Goal: Transaction & Acquisition: Download file/media

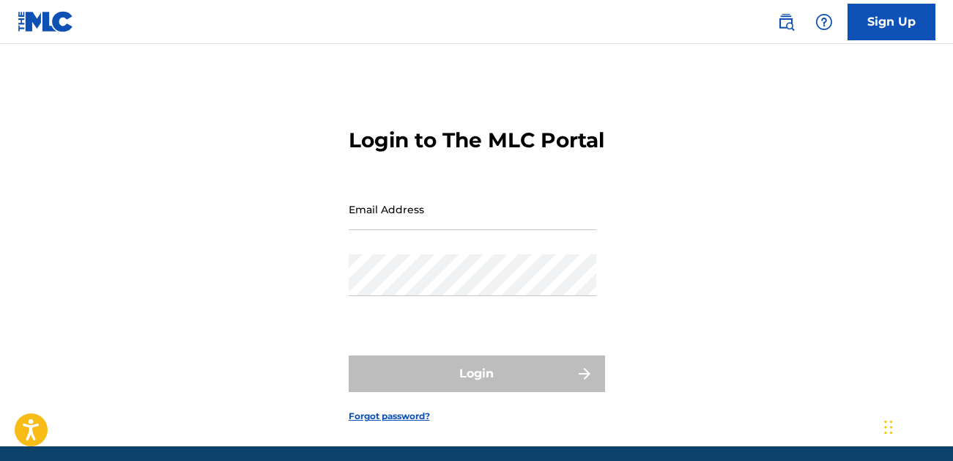
type input "[EMAIL_ADDRESS][DOMAIN_NAME]"
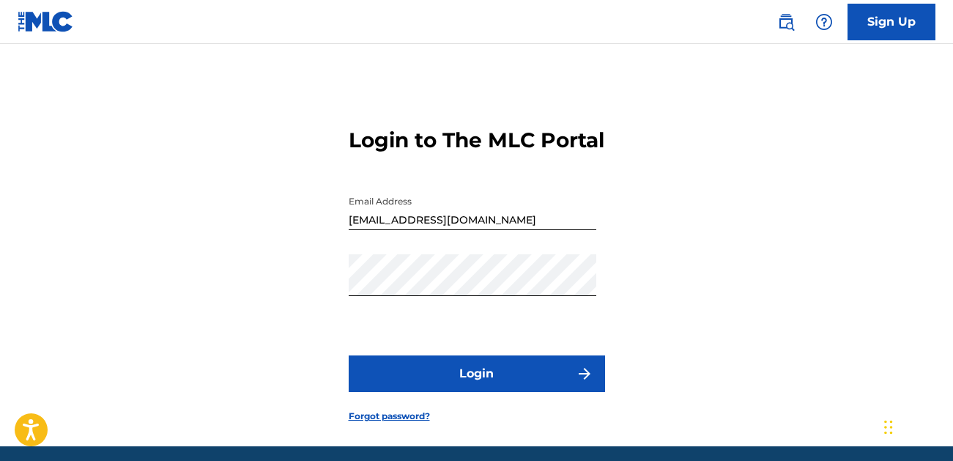
click at [476, 320] on div "Password" at bounding box center [473, 287] width 248 height 66
click at [476, 389] on button "Login" at bounding box center [477, 373] width 256 height 37
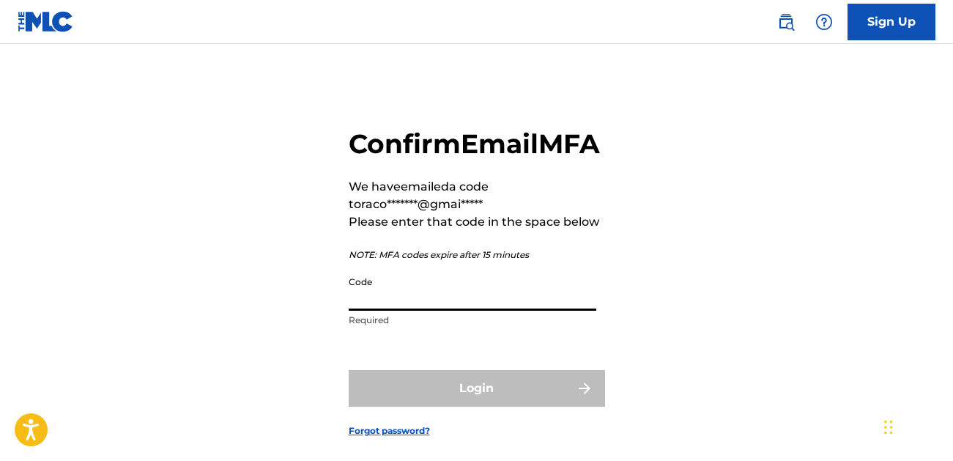
click at [538, 311] on input "Code" at bounding box center [473, 290] width 248 height 42
paste input "720769"
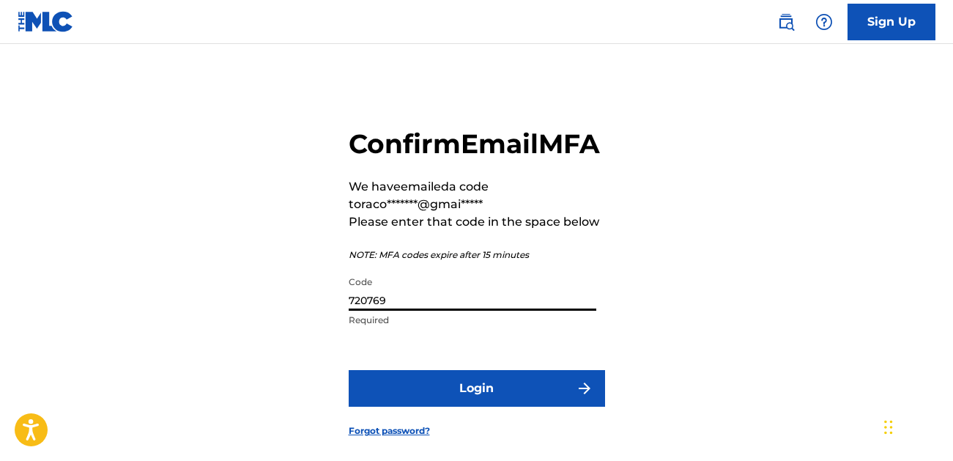
type input "720769"
click at [478, 407] on button "Login" at bounding box center [477, 388] width 256 height 37
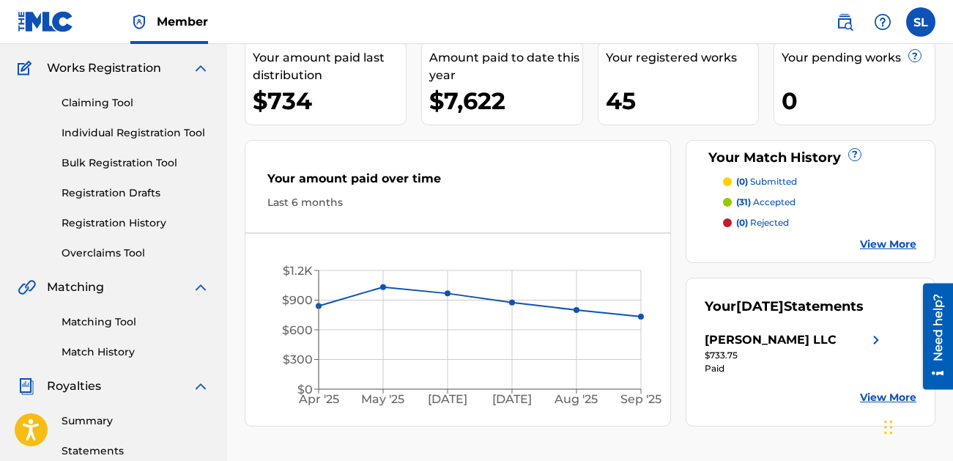
scroll to position [120, 0]
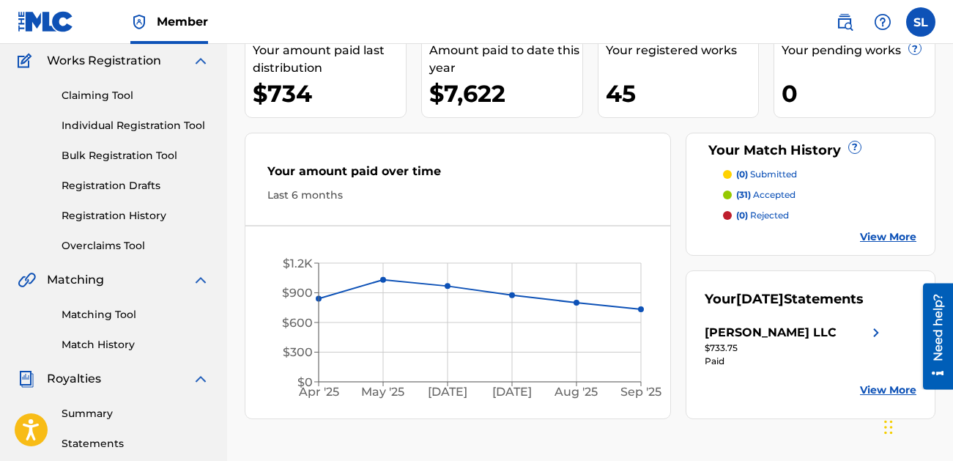
click at [864, 398] on link "View More" at bounding box center [888, 389] width 56 height 15
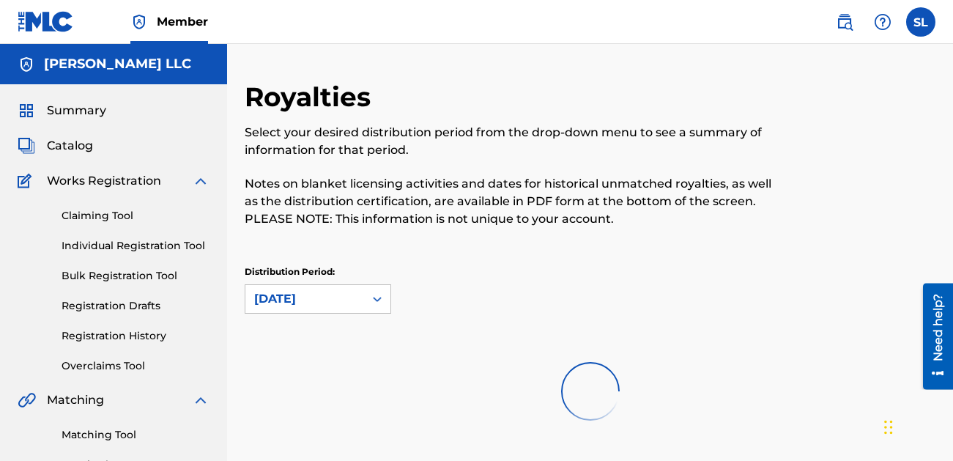
click at [456, 245] on div "Royalties Select your desired distribution period from the drop-down menu to se…" at bounding box center [590, 213] width 691 height 264
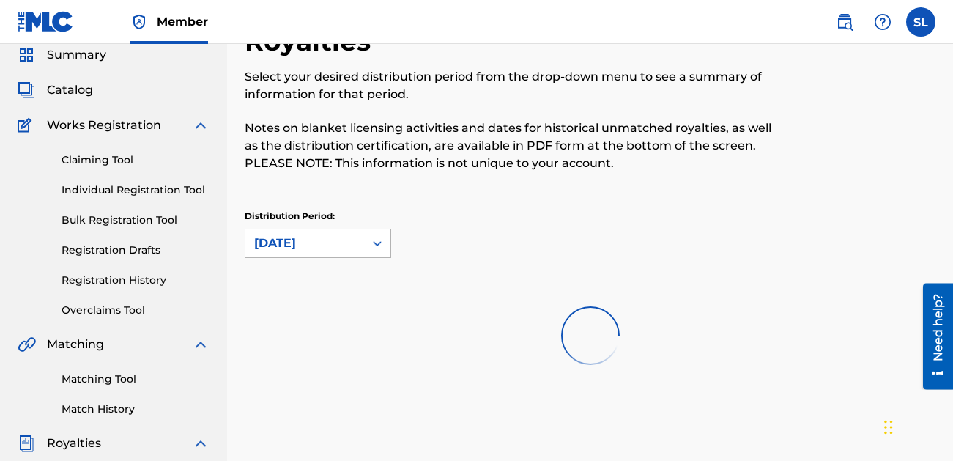
click at [368, 288] on div "Royalties Select your desired distribution period from the drop-down menu to se…" at bounding box center [590, 203] width 691 height 357
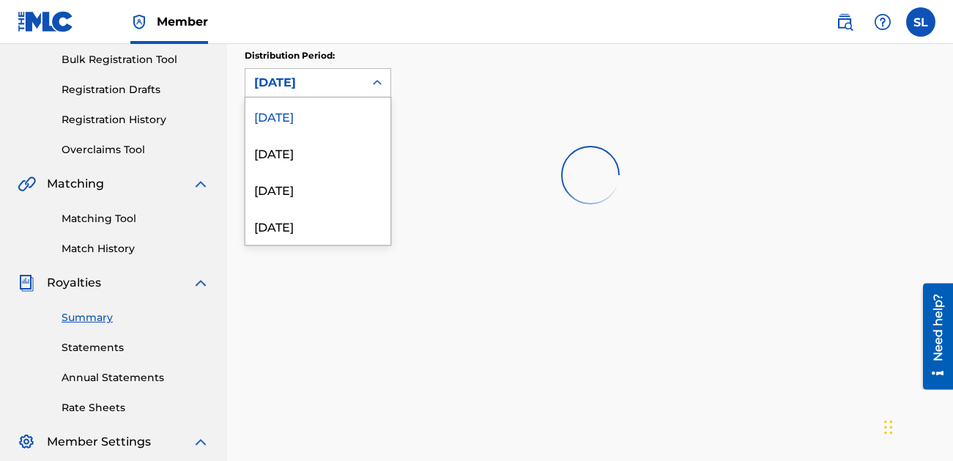
scroll to position [201, 0]
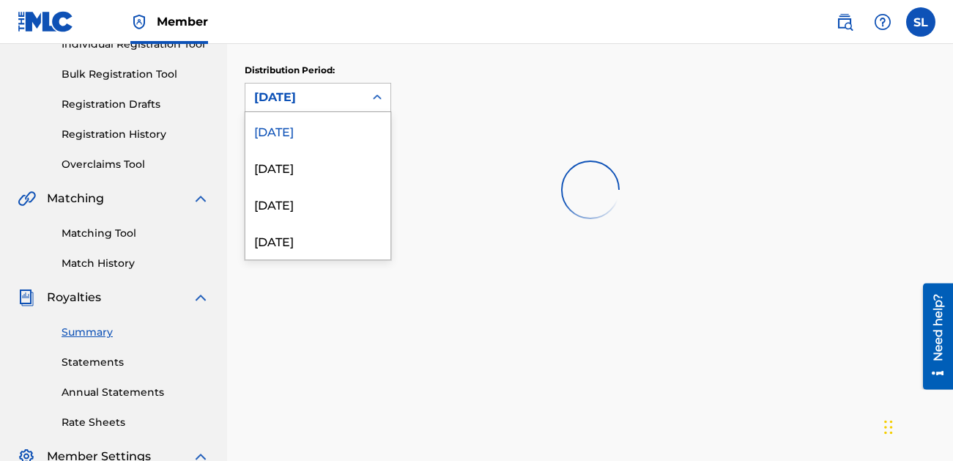
click at [464, 83] on div "Distribution Period: [DATE] selected, 1 of 54. 54 results available. Use Up and…" at bounding box center [590, 88] width 691 height 48
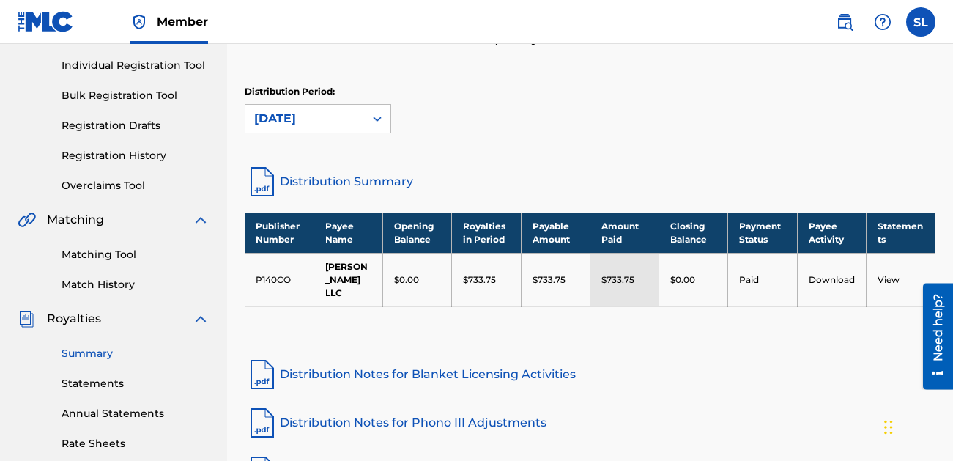
scroll to position [182, 0]
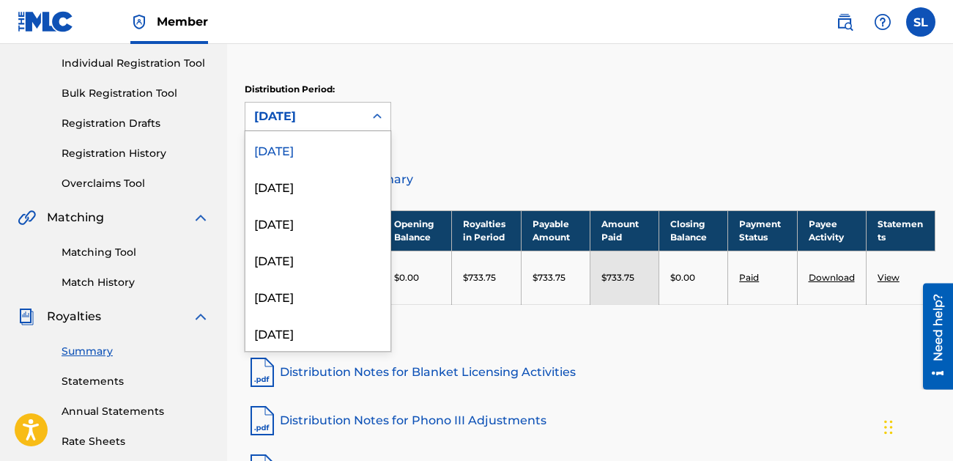
click at [368, 114] on div at bounding box center [377, 116] width 26 height 26
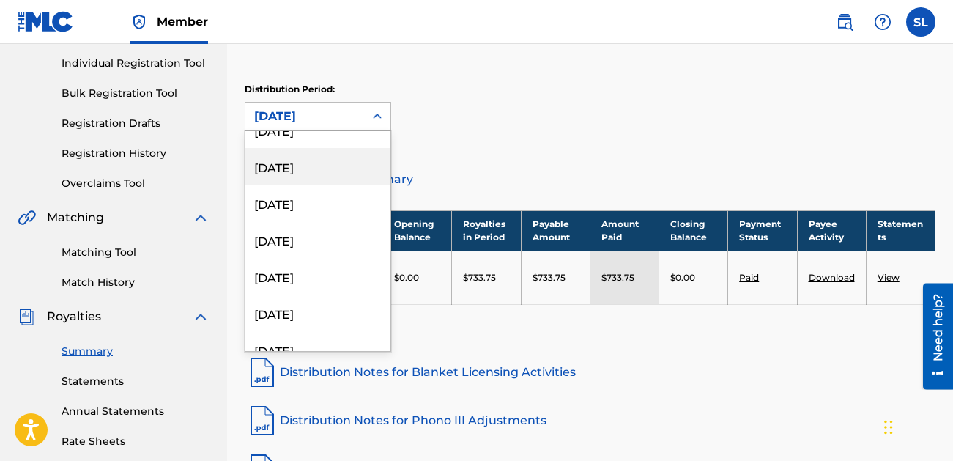
scroll to position [145, 0]
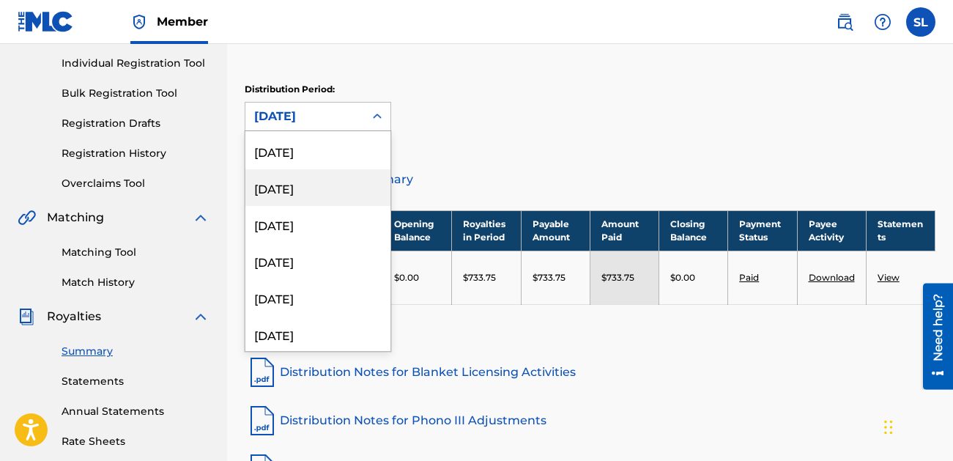
click at [327, 181] on div "[DATE]" at bounding box center [317, 187] width 145 height 37
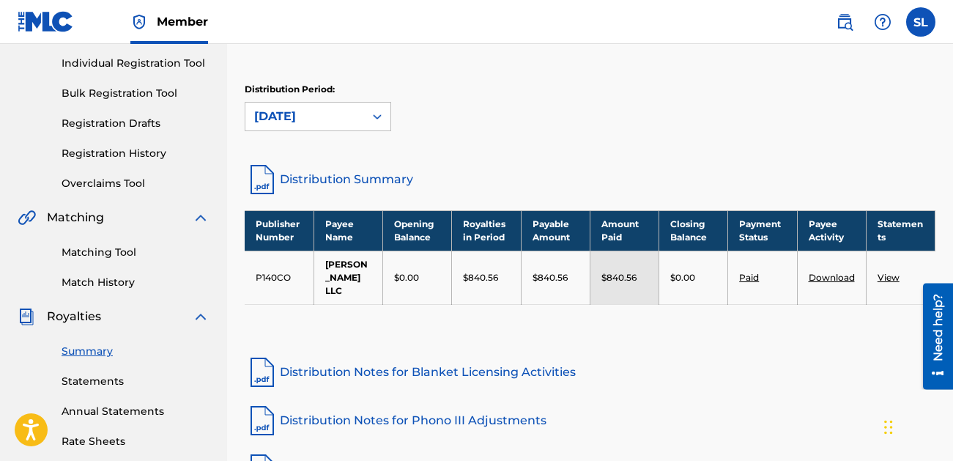
click at [837, 272] on link "Download" at bounding box center [832, 277] width 46 height 11
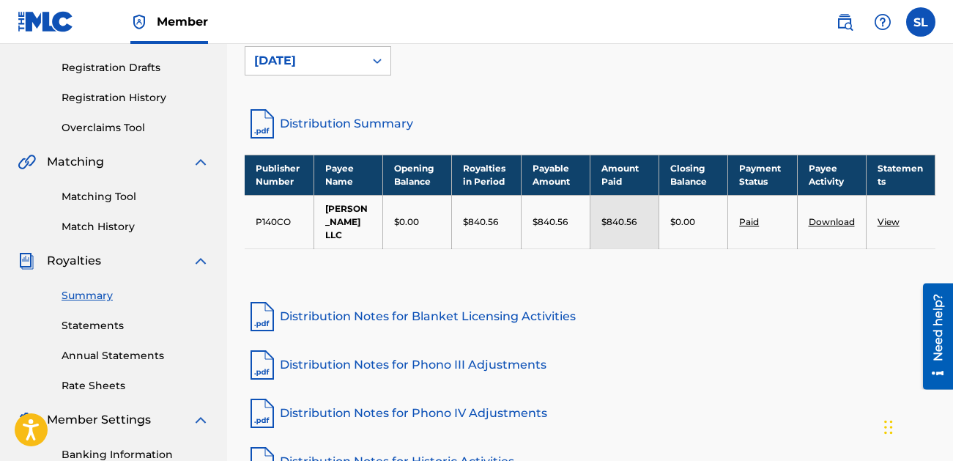
scroll to position [240, 0]
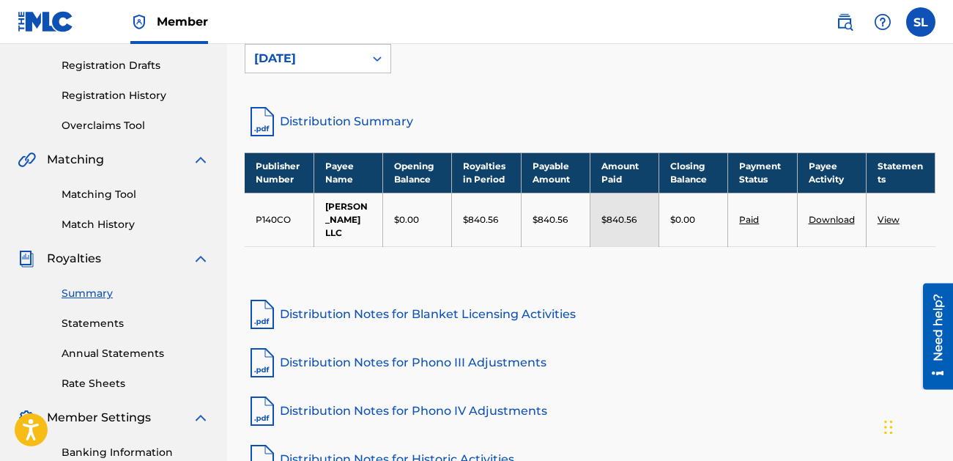
click at [393, 119] on link "Distribution Summary" at bounding box center [590, 121] width 691 height 35
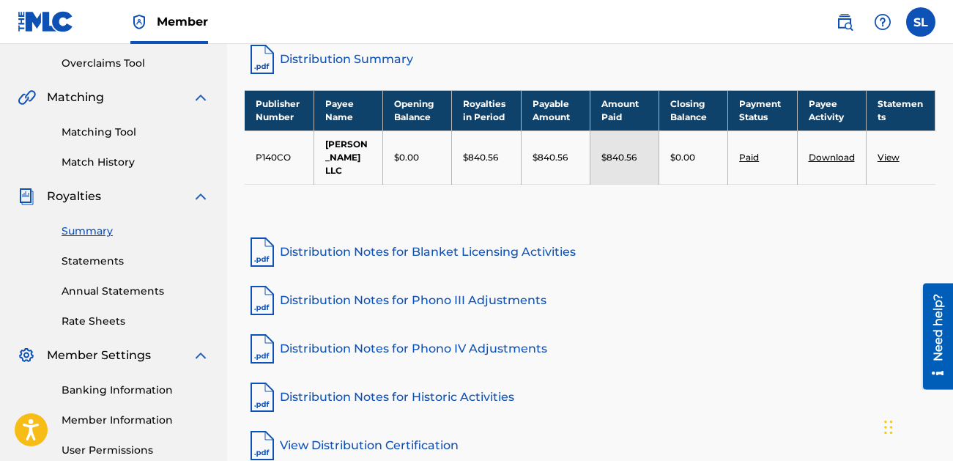
scroll to position [275, 0]
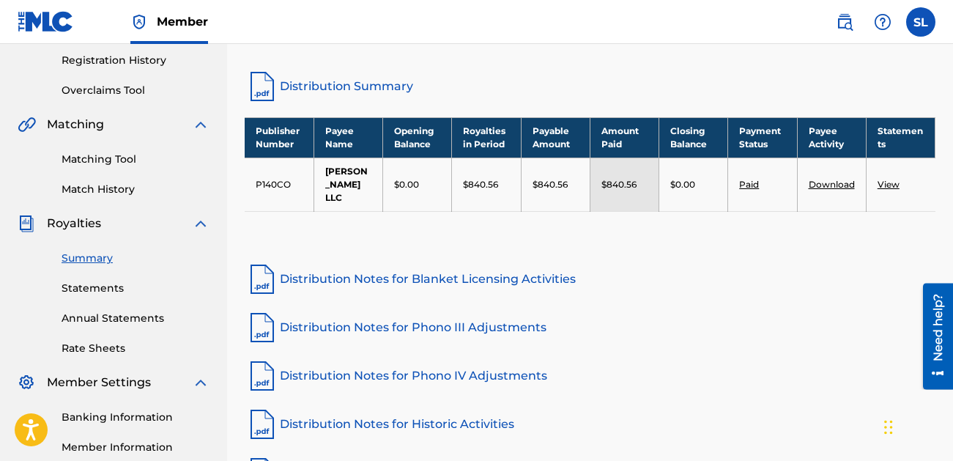
click at [92, 290] on link "Statements" at bounding box center [136, 288] width 148 height 15
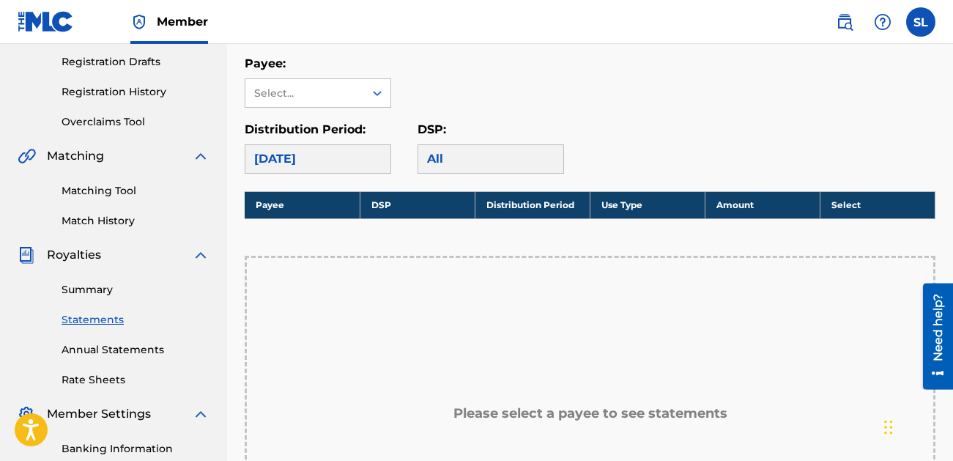
scroll to position [229, 0]
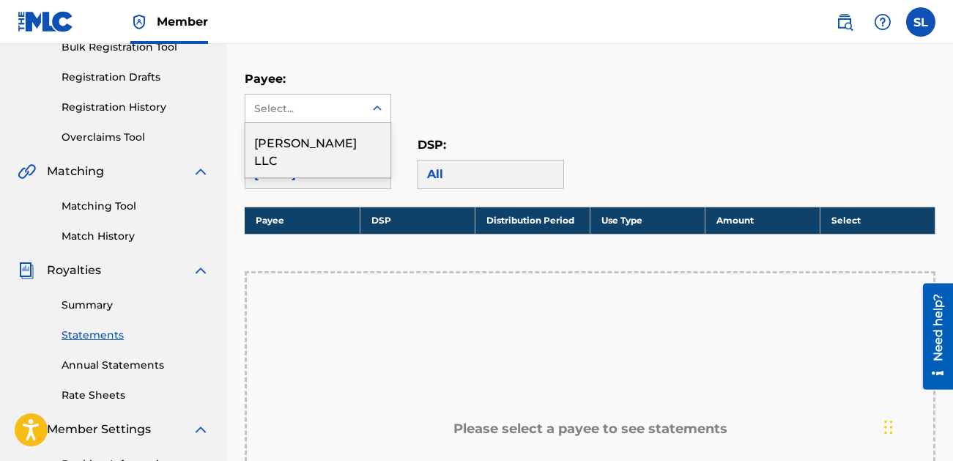
click at [344, 103] on div "Select..." at bounding box center [304, 108] width 100 height 15
click at [337, 132] on div "[PERSON_NAME] LLC" at bounding box center [317, 150] width 145 height 54
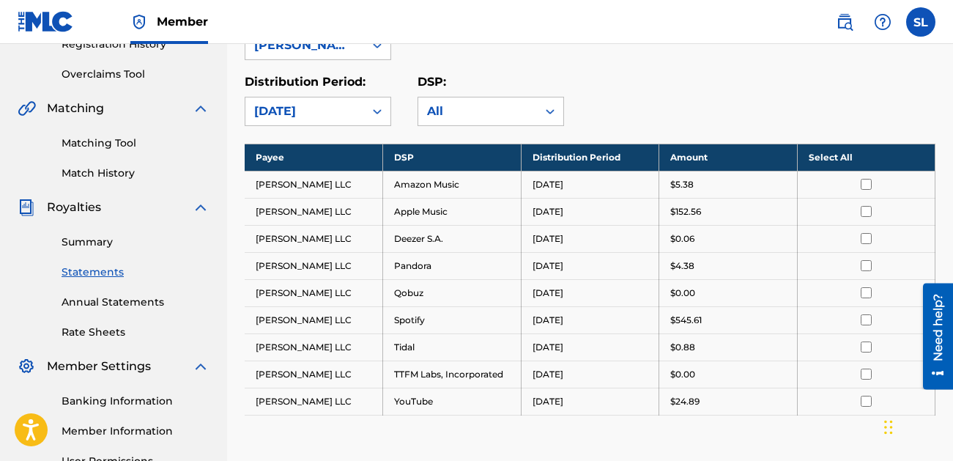
scroll to position [288, 0]
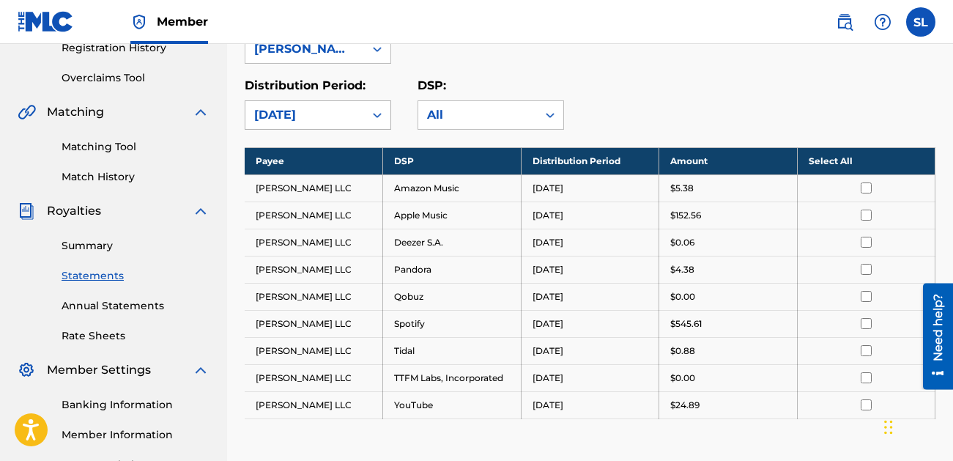
click at [339, 104] on div "[DATE]" at bounding box center [304, 115] width 119 height 28
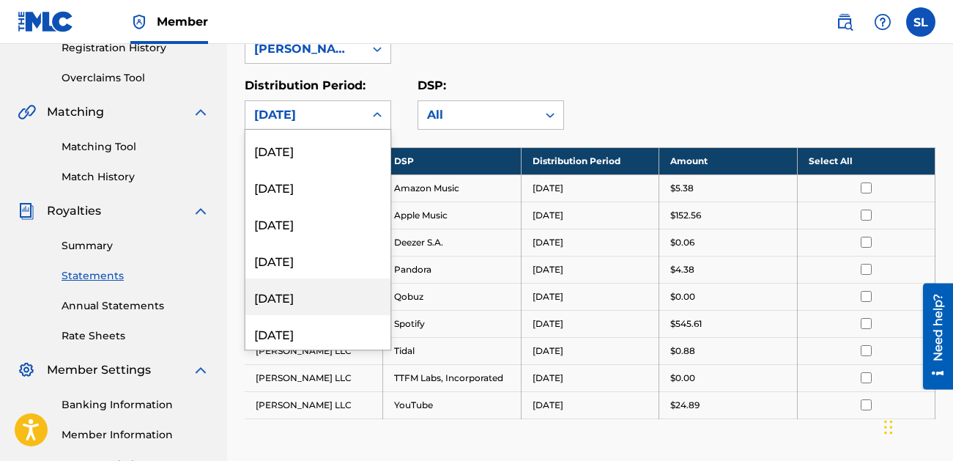
scroll to position [124, 0]
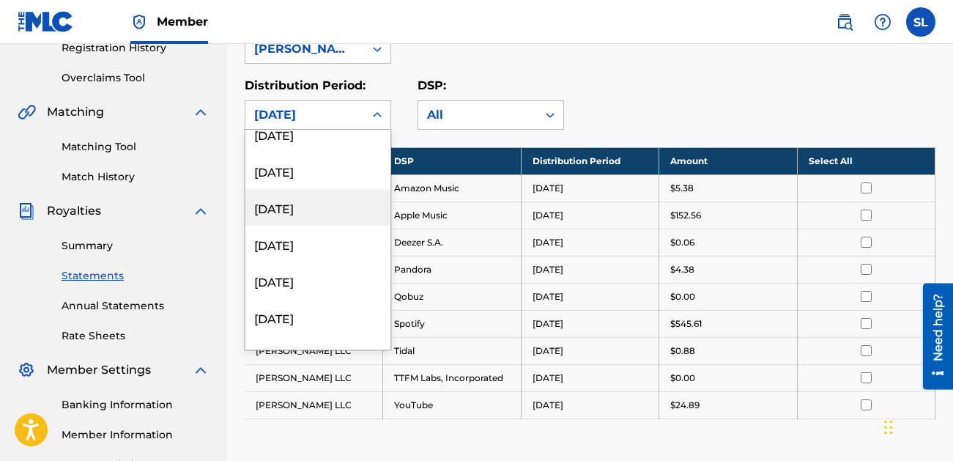
click at [331, 206] on div "[DATE]" at bounding box center [317, 207] width 145 height 37
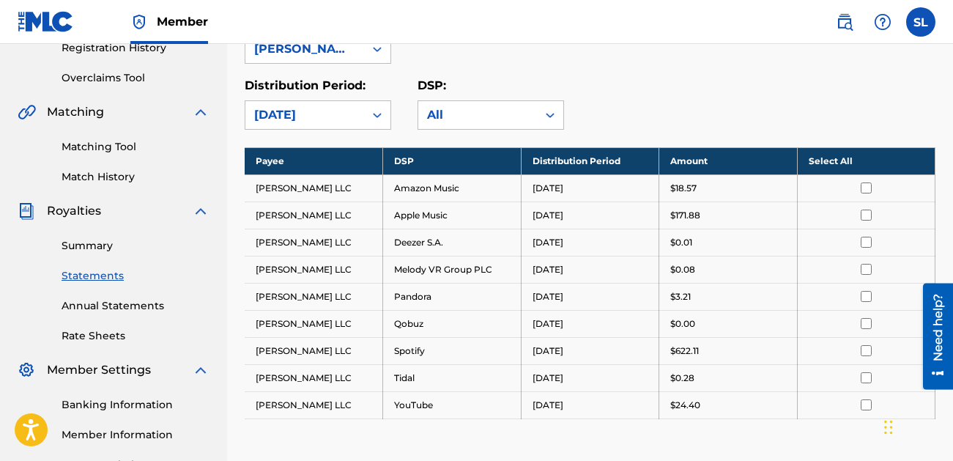
click at [834, 160] on th "Select All" at bounding box center [866, 160] width 138 height 27
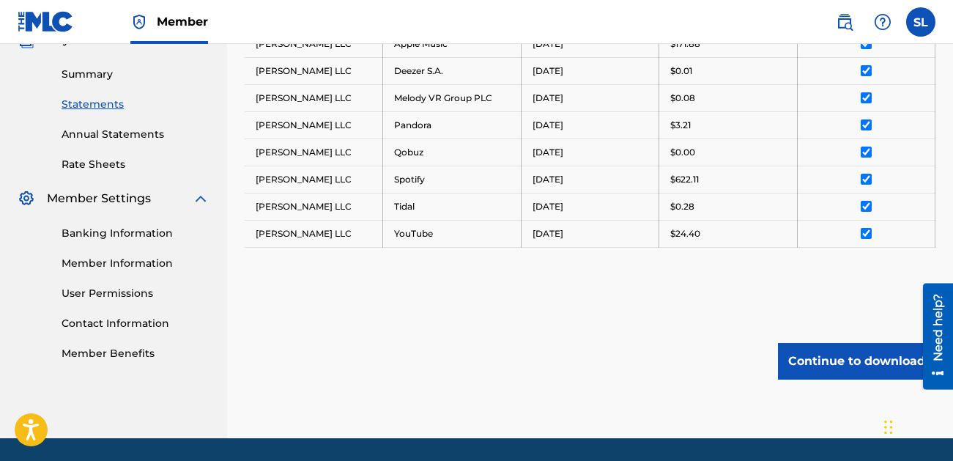
scroll to position [506, 0]
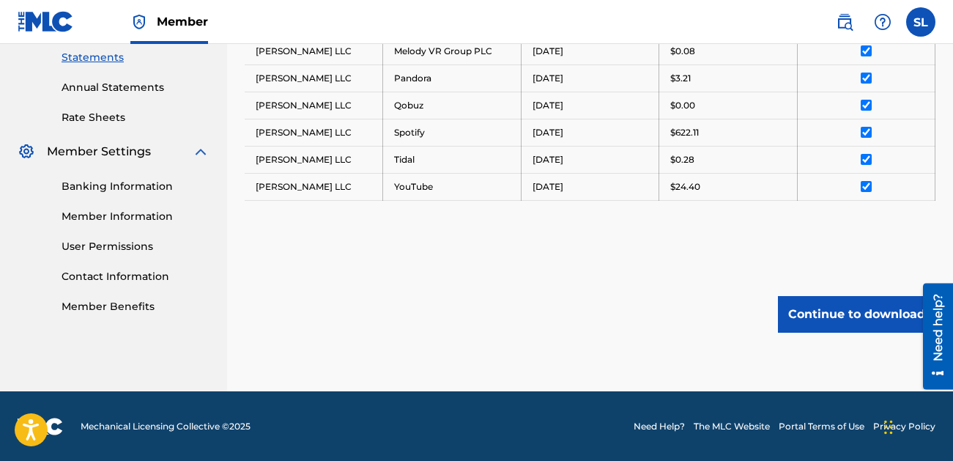
click at [834, 314] on button "Continue to download" at bounding box center [856, 314] width 157 height 37
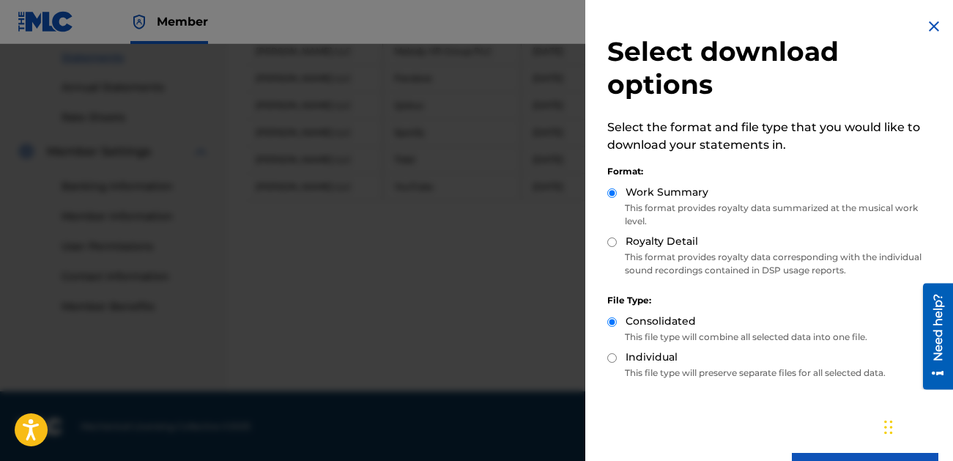
click at [669, 251] on p "This format provides royalty data corresponding with the individual sound recor…" at bounding box center [772, 264] width 331 height 26
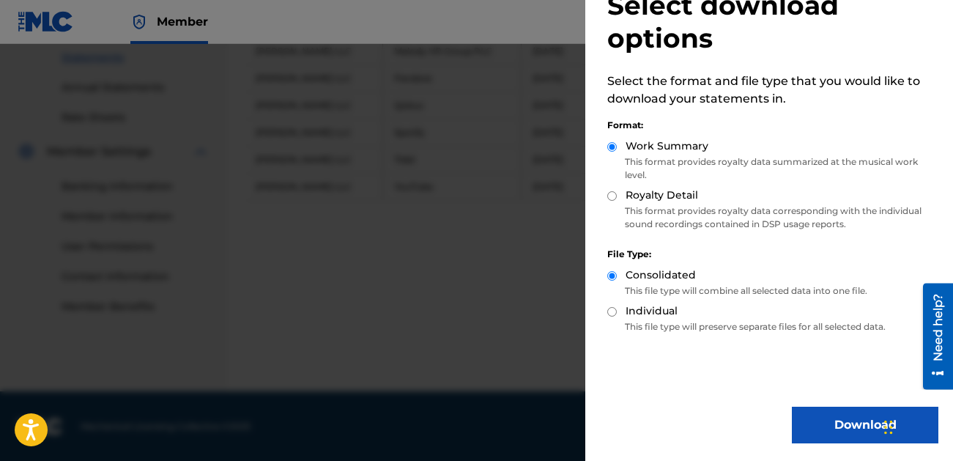
click at [834, 415] on button "Download" at bounding box center [865, 425] width 147 height 37
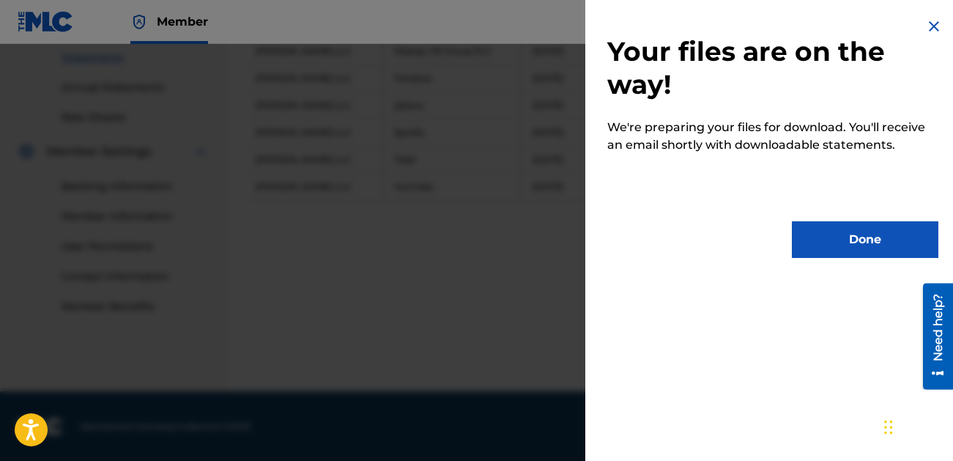
click at [823, 245] on button "Done" at bounding box center [865, 239] width 147 height 37
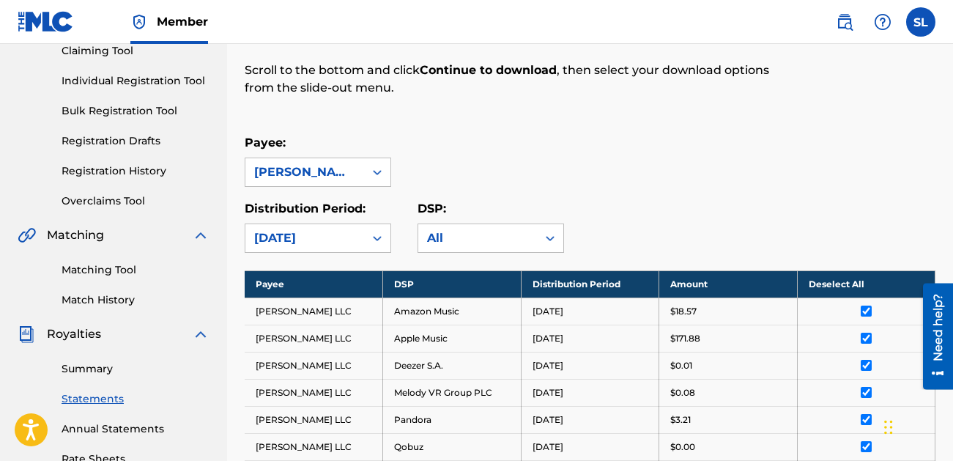
scroll to position [158, 0]
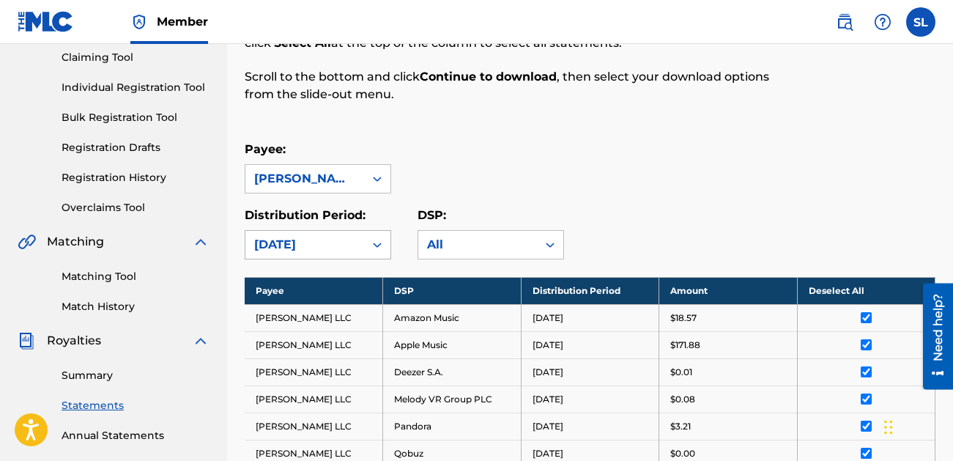
click at [259, 253] on div "[DATE]" at bounding box center [304, 245] width 119 height 28
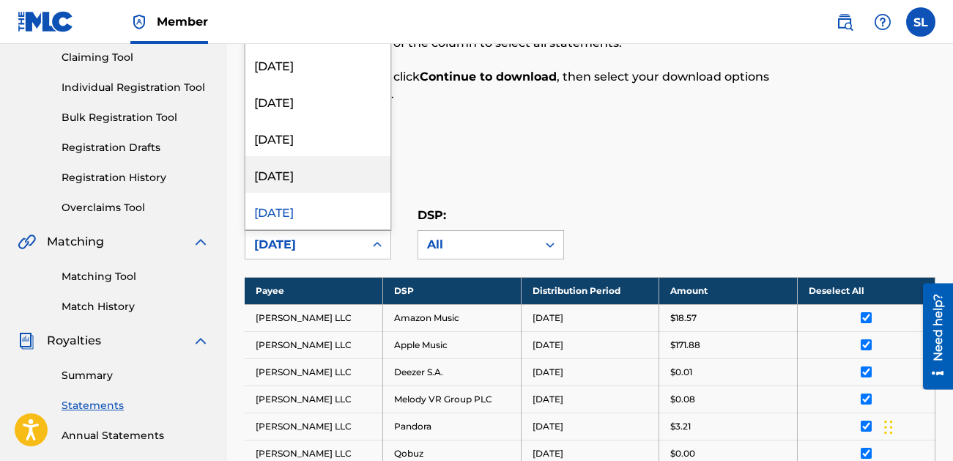
click at [293, 187] on div "[DATE]" at bounding box center [317, 174] width 145 height 37
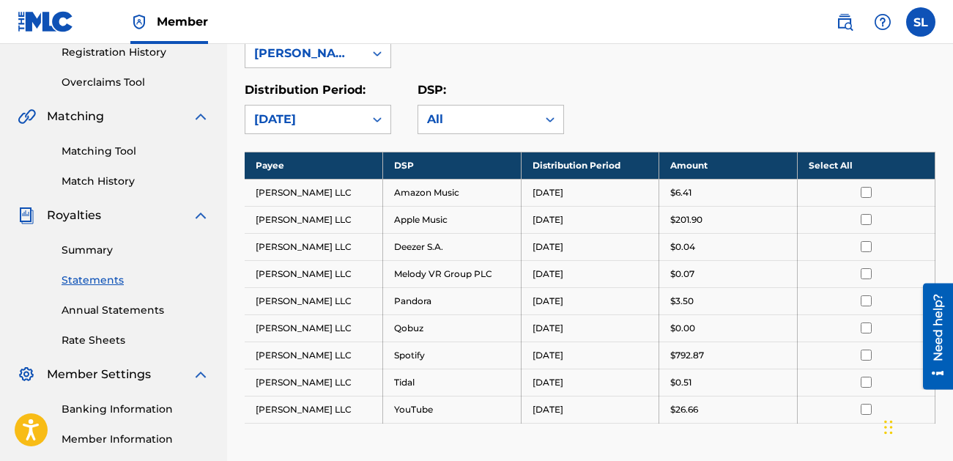
scroll to position [301, 0]
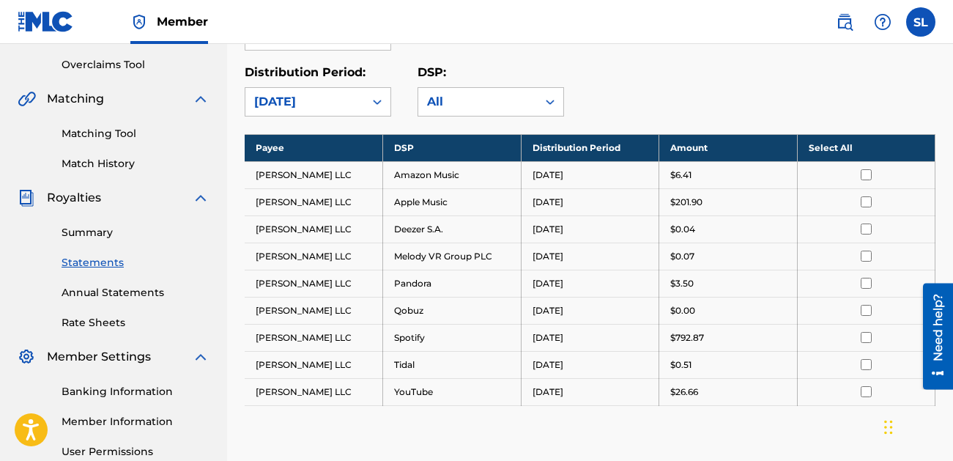
click at [827, 138] on th "Select All" at bounding box center [866, 147] width 138 height 27
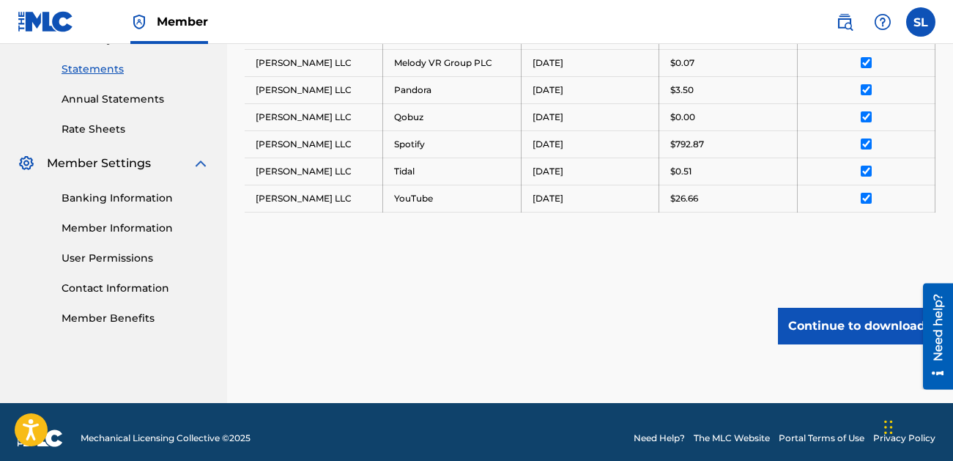
click at [847, 321] on button "Continue to download" at bounding box center [856, 326] width 157 height 37
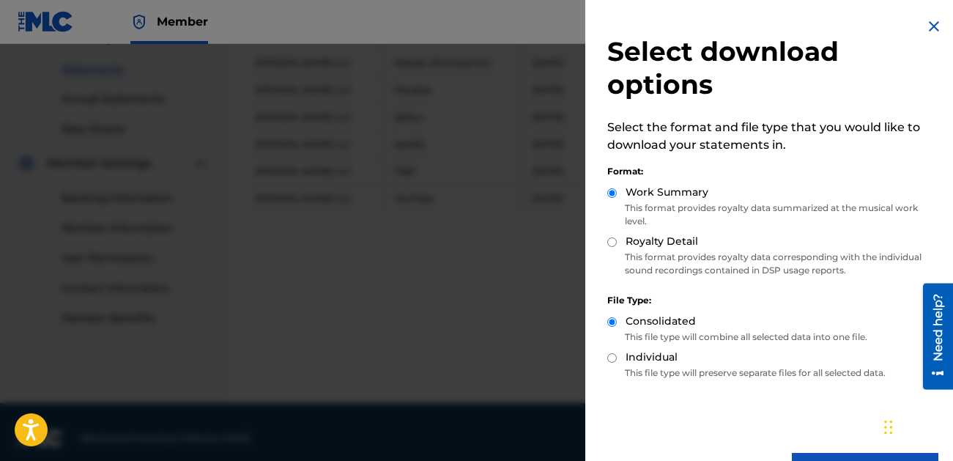
scroll to position [46, 0]
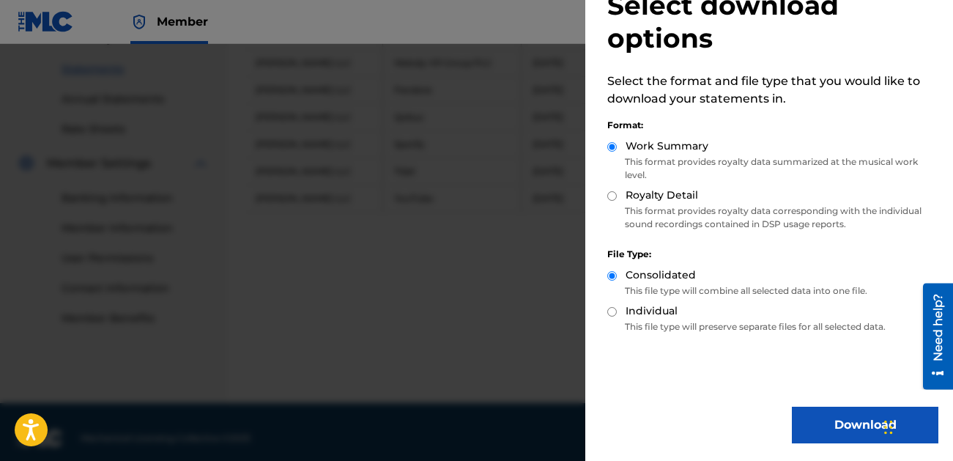
click at [835, 425] on button "Download" at bounding box center [865, 425] width 147 height 37
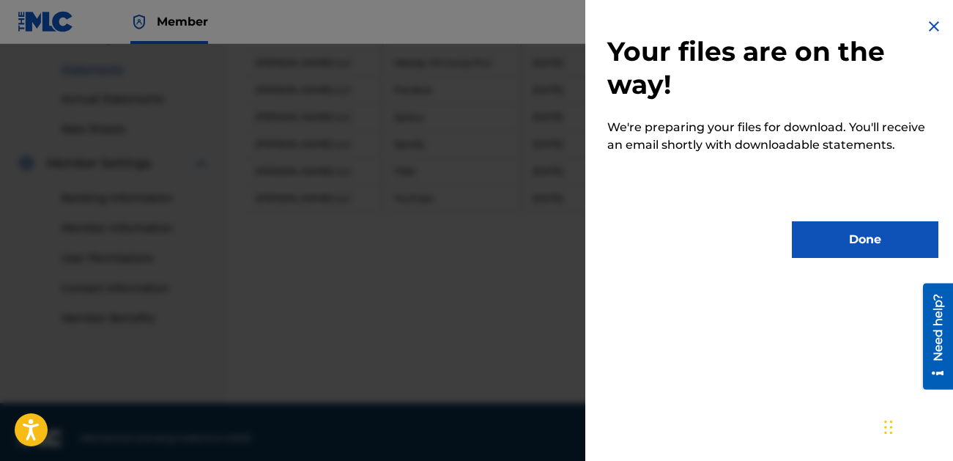
click at [829, 254] on button "Done" at bounding box center [865, 239] width 147 height 37
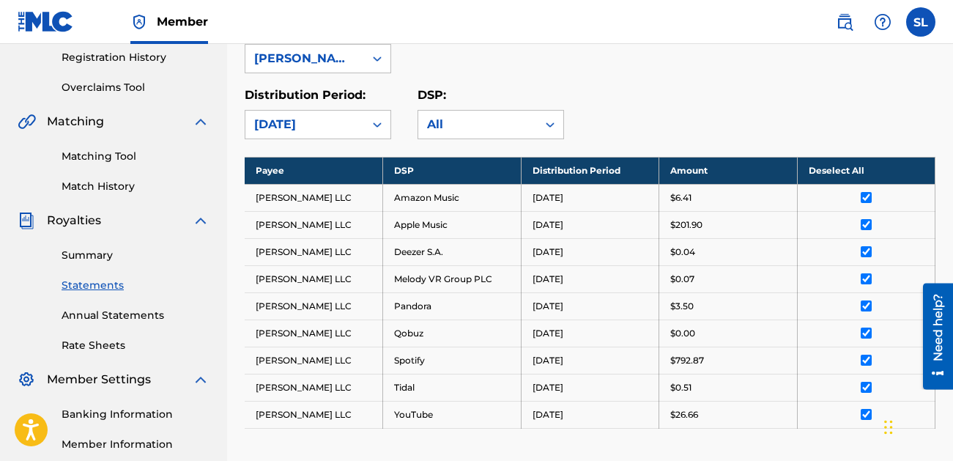
scroll to position [272, 0]
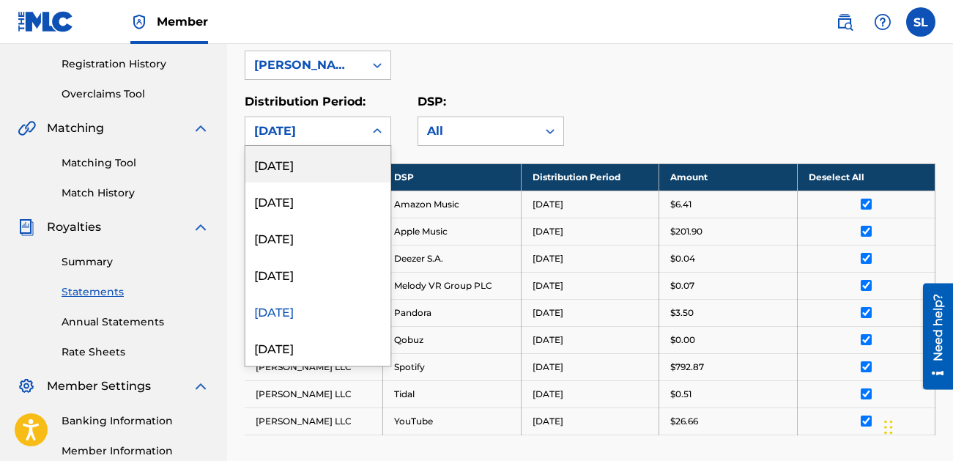
click at [372, 136] on icon at bounding box center [377, 131] width 15 height 15
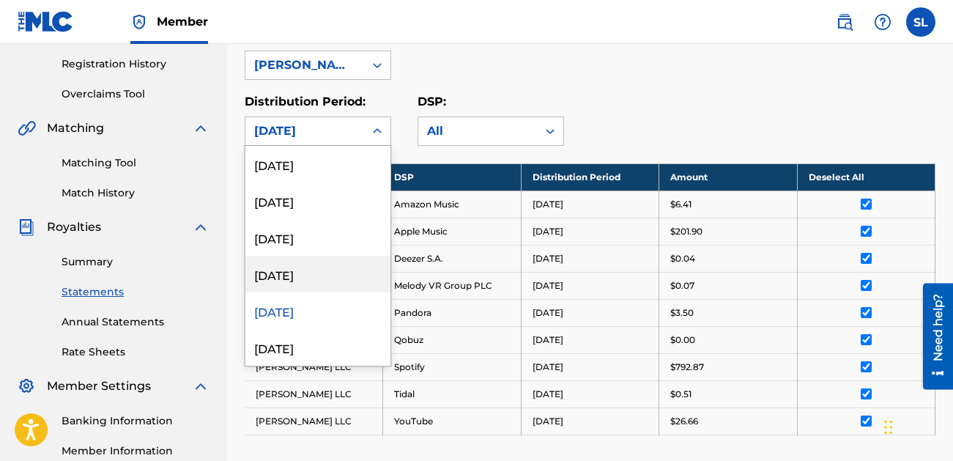
click at [346, 271] on div "[DATE]" at bounding box center [317, 274] width 145 height 37
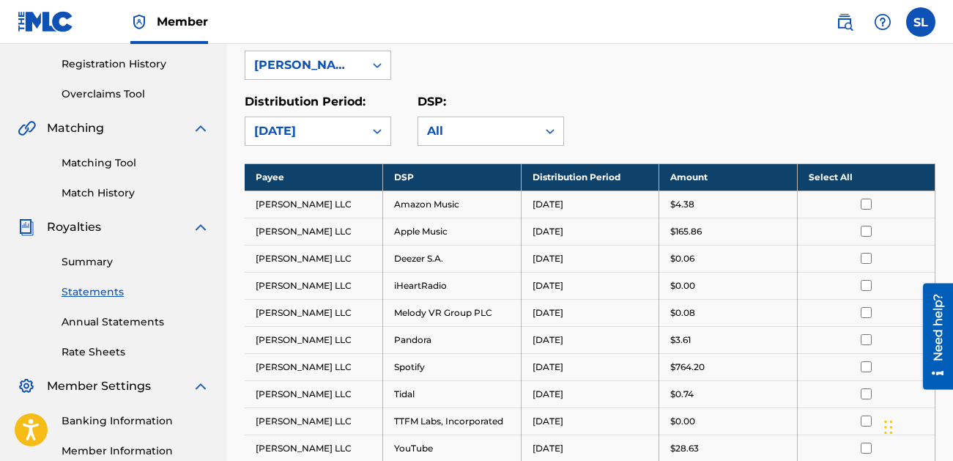
click at [670, 114] on div "Distribution Period: [DATE] DSP: All" at bounding box center [590, 119] width 691 height 53
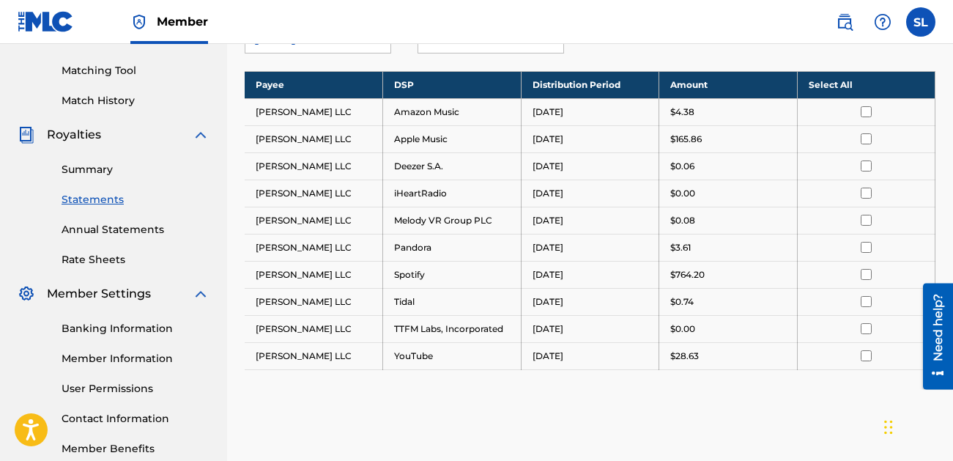
click at [853, 75] on th "Select All" at bounding box center [866, 84] width 138 height 27
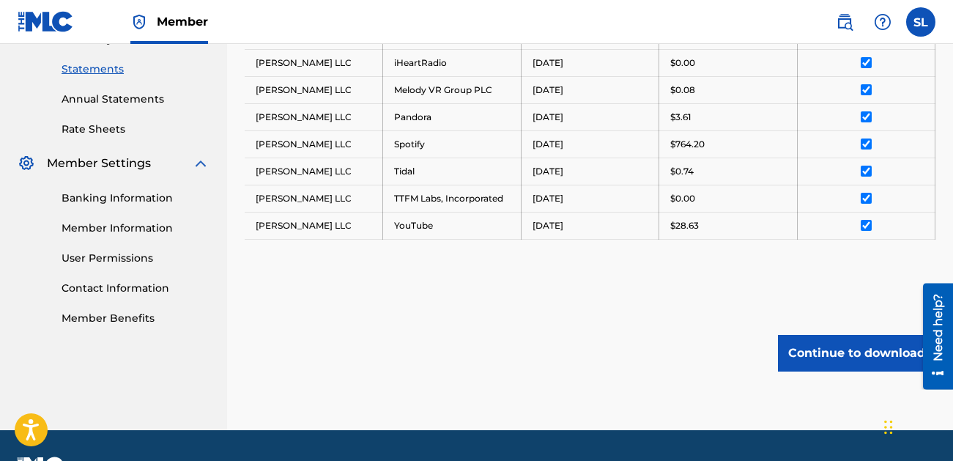
scroll to position [526, 0]
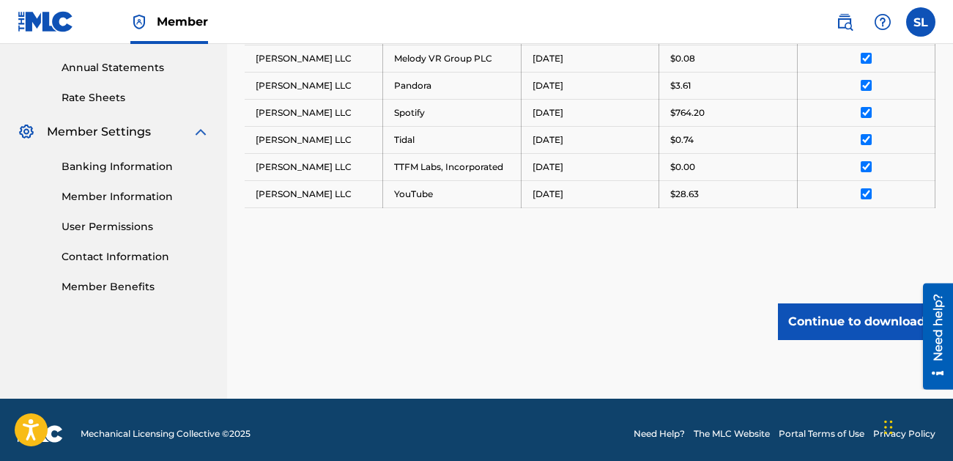
click at [825, 311] on button "Continue to download" at bounding box center [856, 321] width 157 height 37
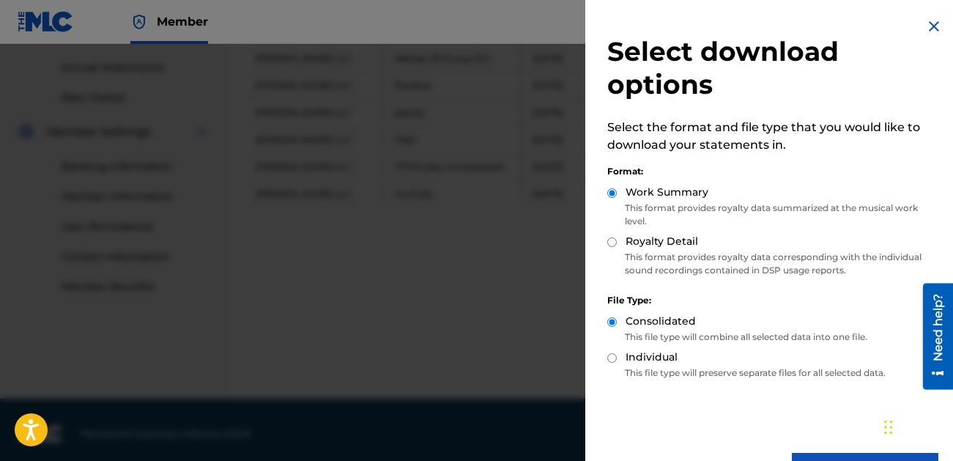
scroll to position [46, 0]
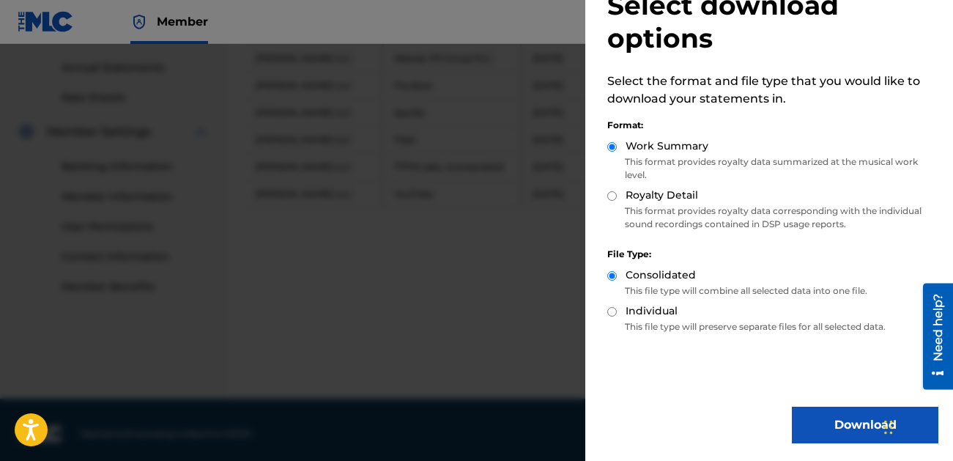
click at [841, 412] on button "Download" at bounding box center [865, 425] width 147 height 37
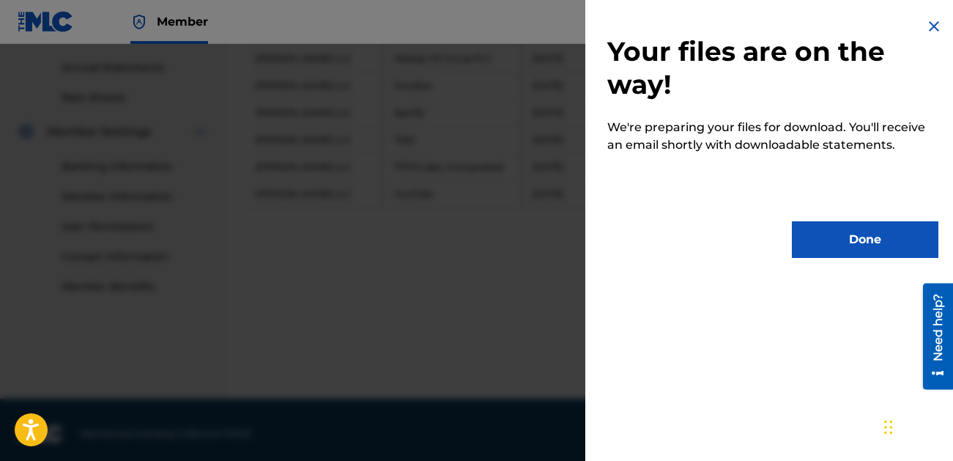
click at [809, 251] on button "Done" at bounding box center [865, 239] width 147 height 37
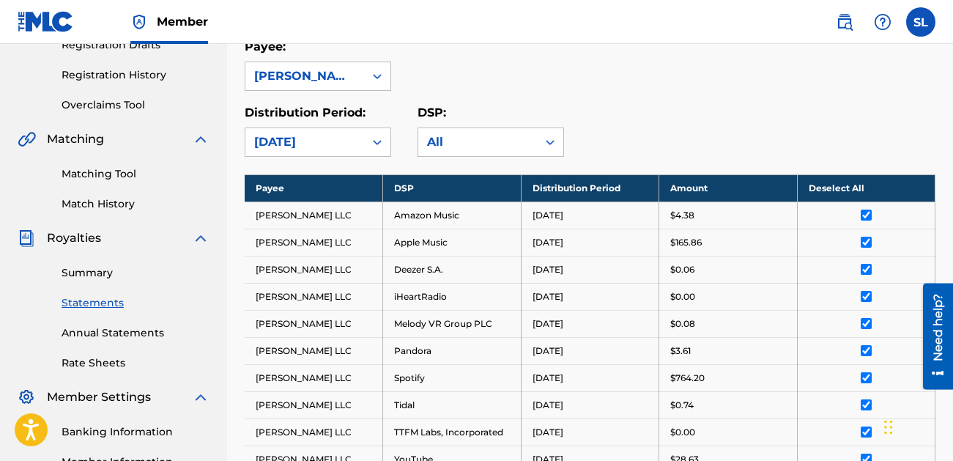
scroll to position [165, 0]
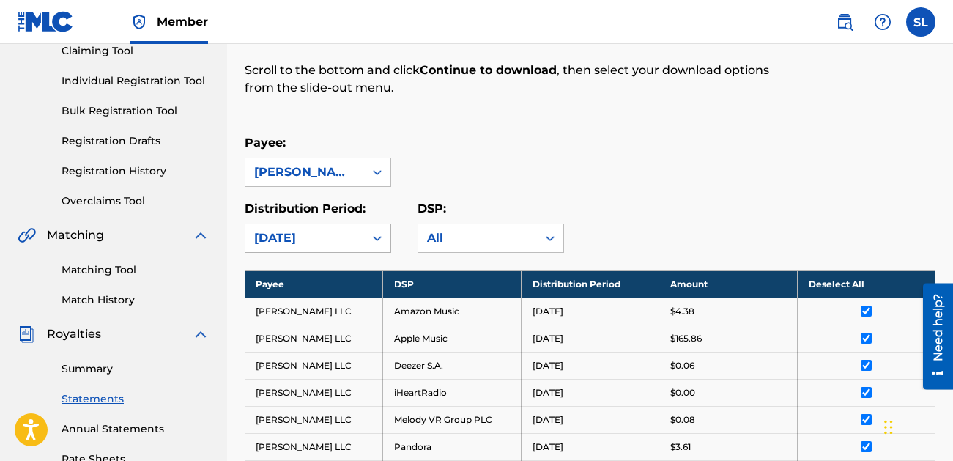
click at [351, 244] on div "[DATE]" at bounding box center [304, 238] width 101 height 18
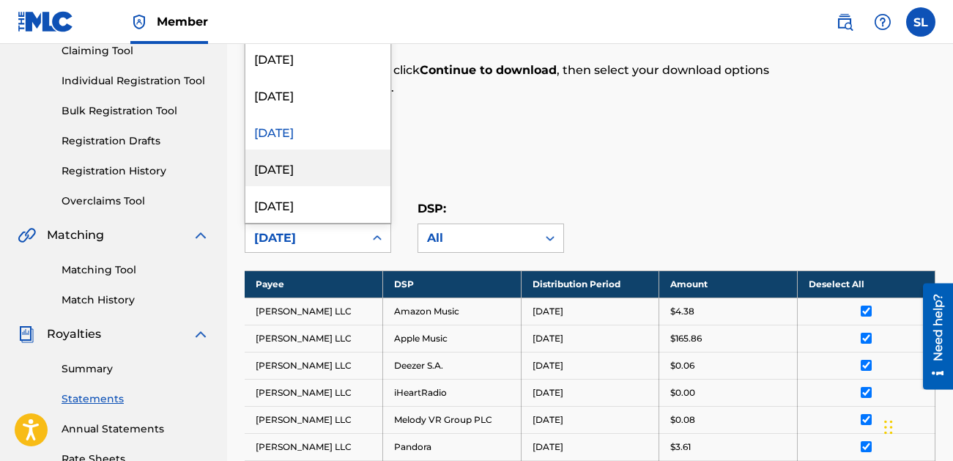
click at [330, 168] on div "[DATE]" at bounding box center [317, 167] width 145 height 37
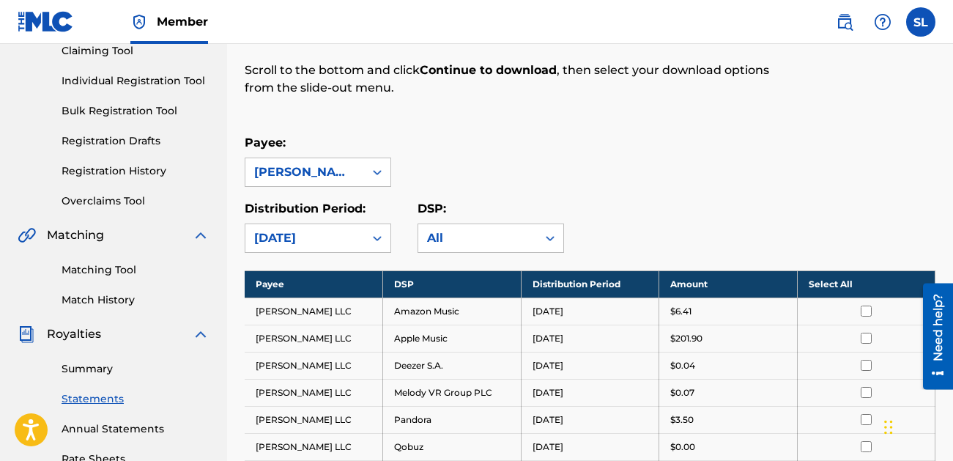
click at [633, 148] on div "Payee: [PERSON_NAME] LLC" at bounding box center [590, 160] width 691 height 53
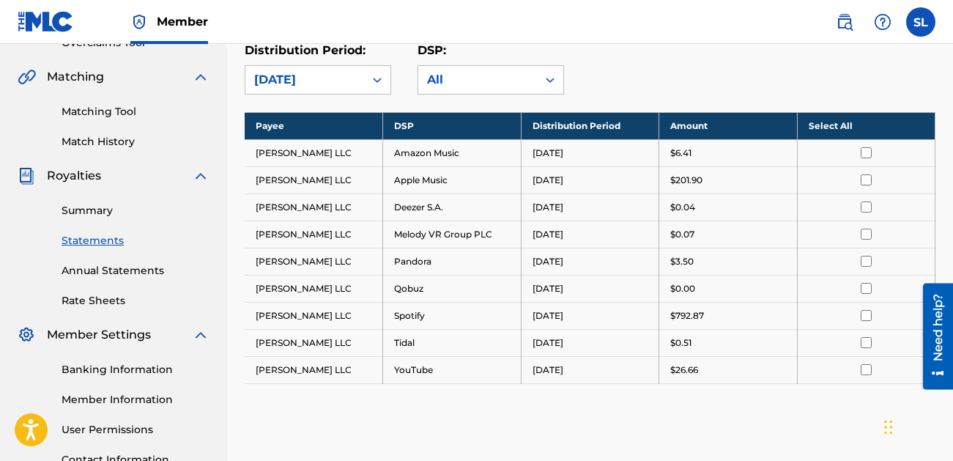
scroll to position [333, 0]
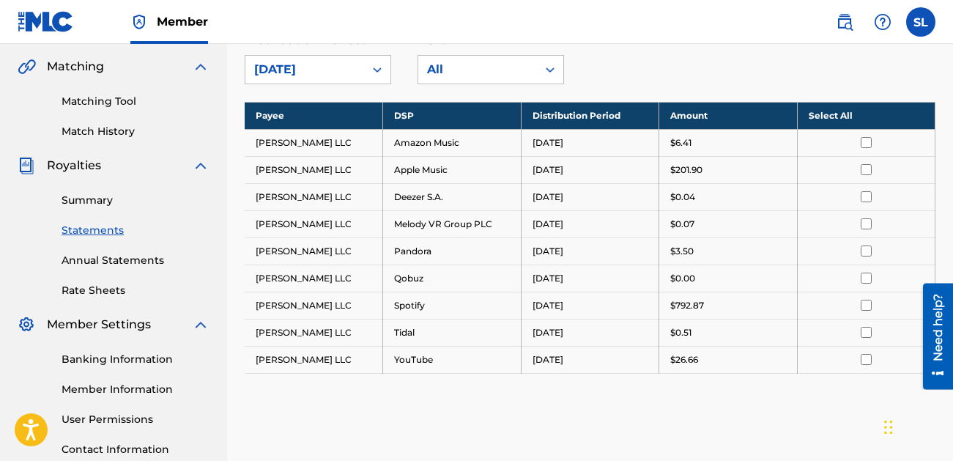
click at [822, 116] on th "Select All" at bounding box center [866, 115] width 138 height 27
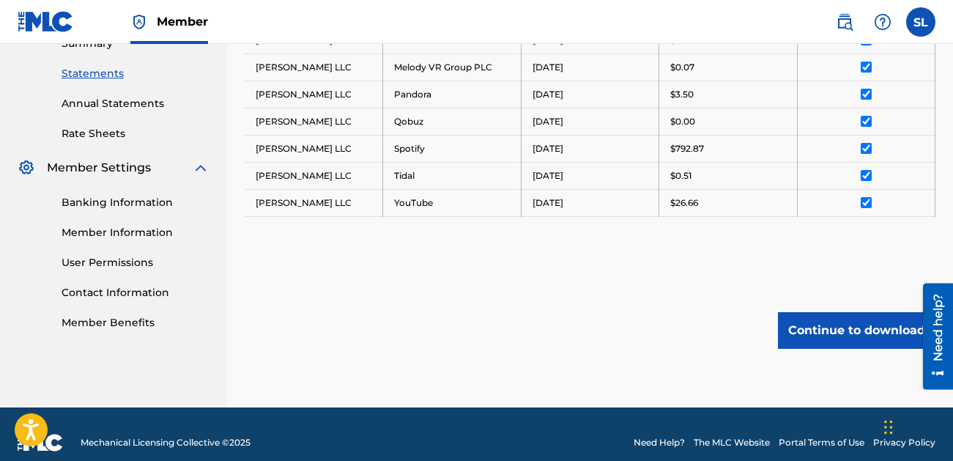
scroll to position [494, 0]
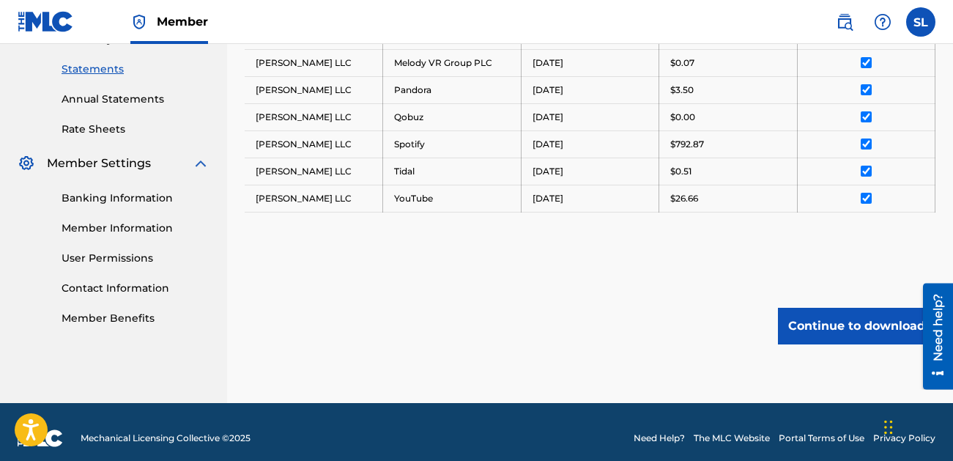
click at [819, 320] on button "Continue to download" at bounding box center [856, 326] width 157 height 37
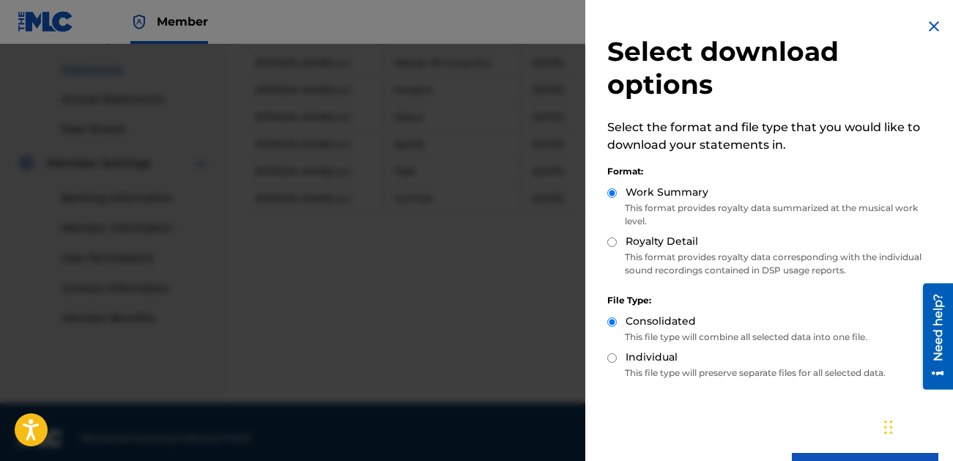
scroll to position [46, 0]
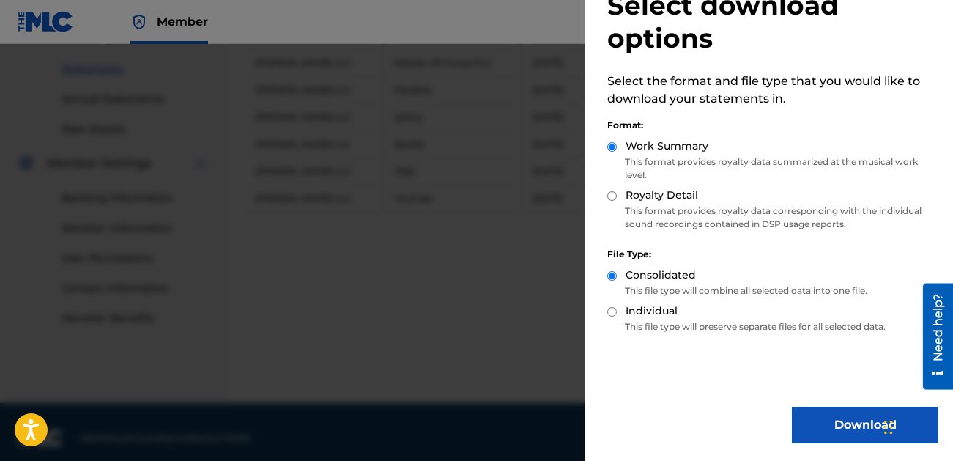
click at [829, 422] on button "Download" at bounding box center [865, 425] width 147 height 37
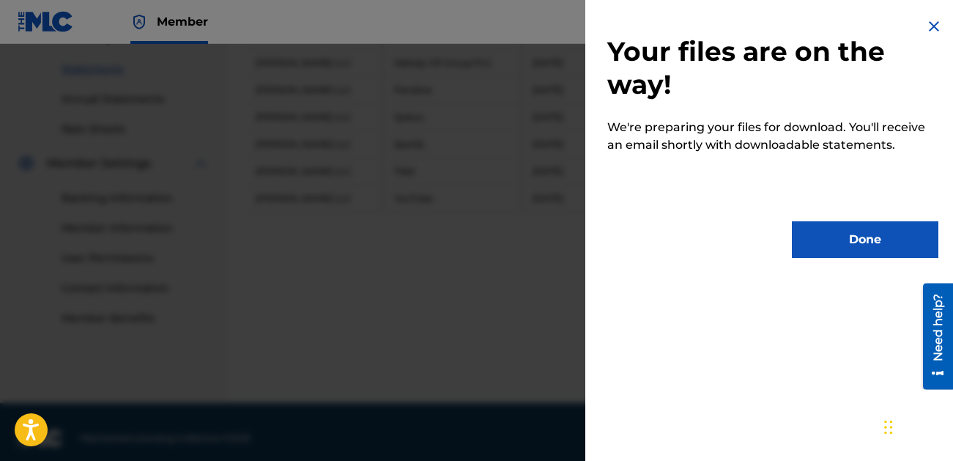
click at [834, 245] on button "Done" at bounding box center [865, 239] width 147 height 37
